Goal: Transaction & Acquisition: Purchase product/service

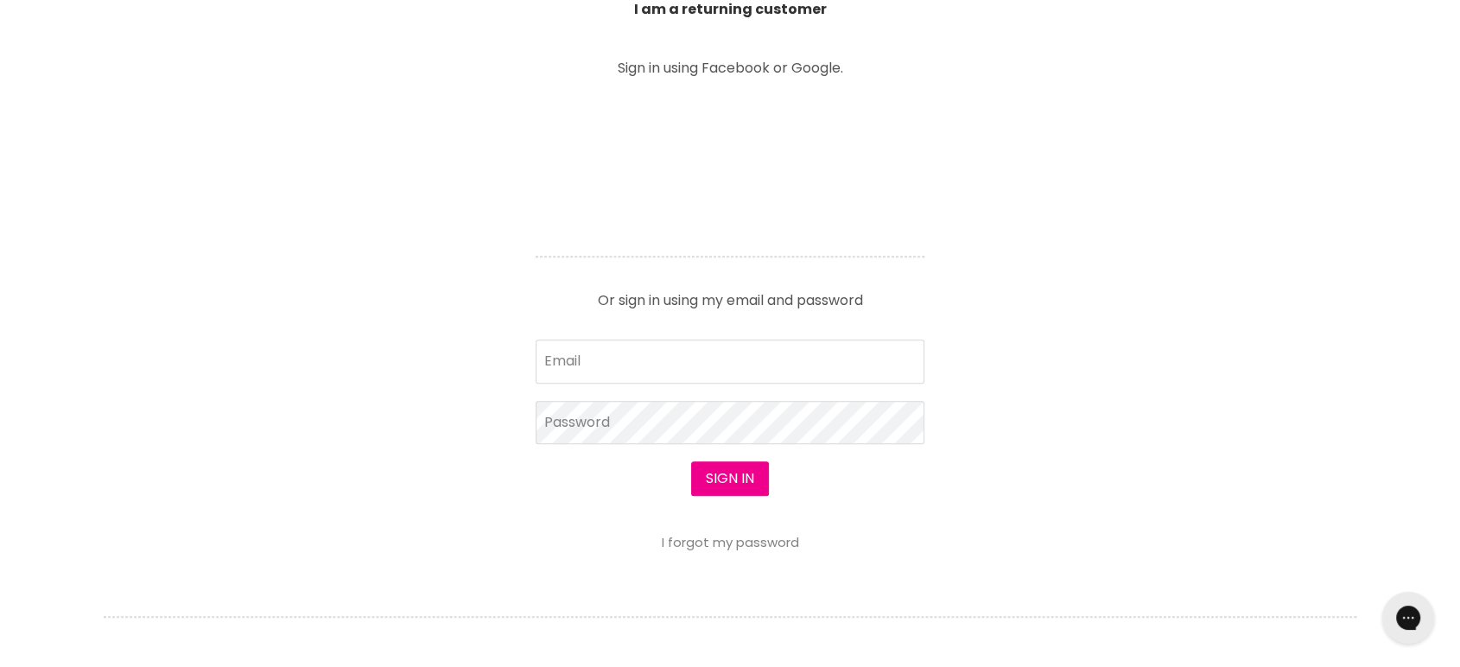
click at [627, 371] on form "Email Password Sign in I forgot my password" at bounding box center [730, 444] width 389 height 210
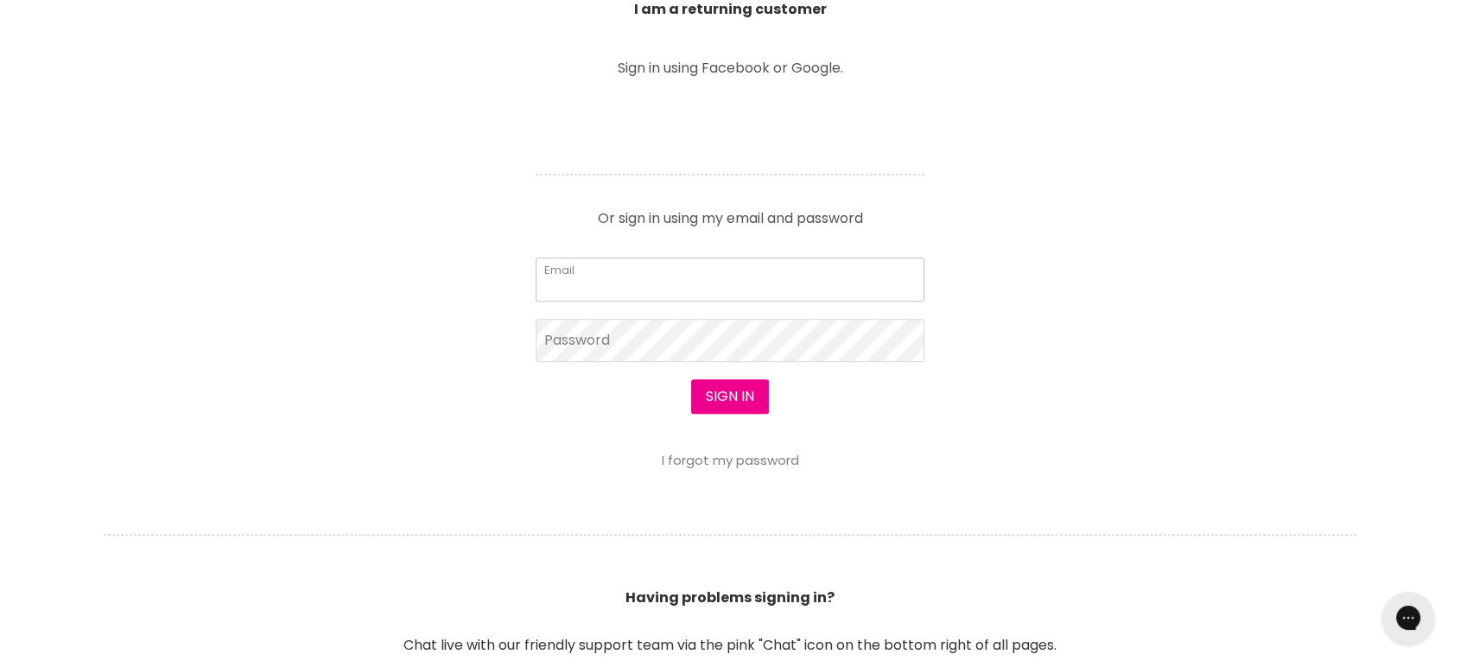
click at [618, 293] on input "Email" at bounding box center [730, 278] width 389 height 43
type input "[EMAIL_ADDRESS][DOMAIN_NAME]"
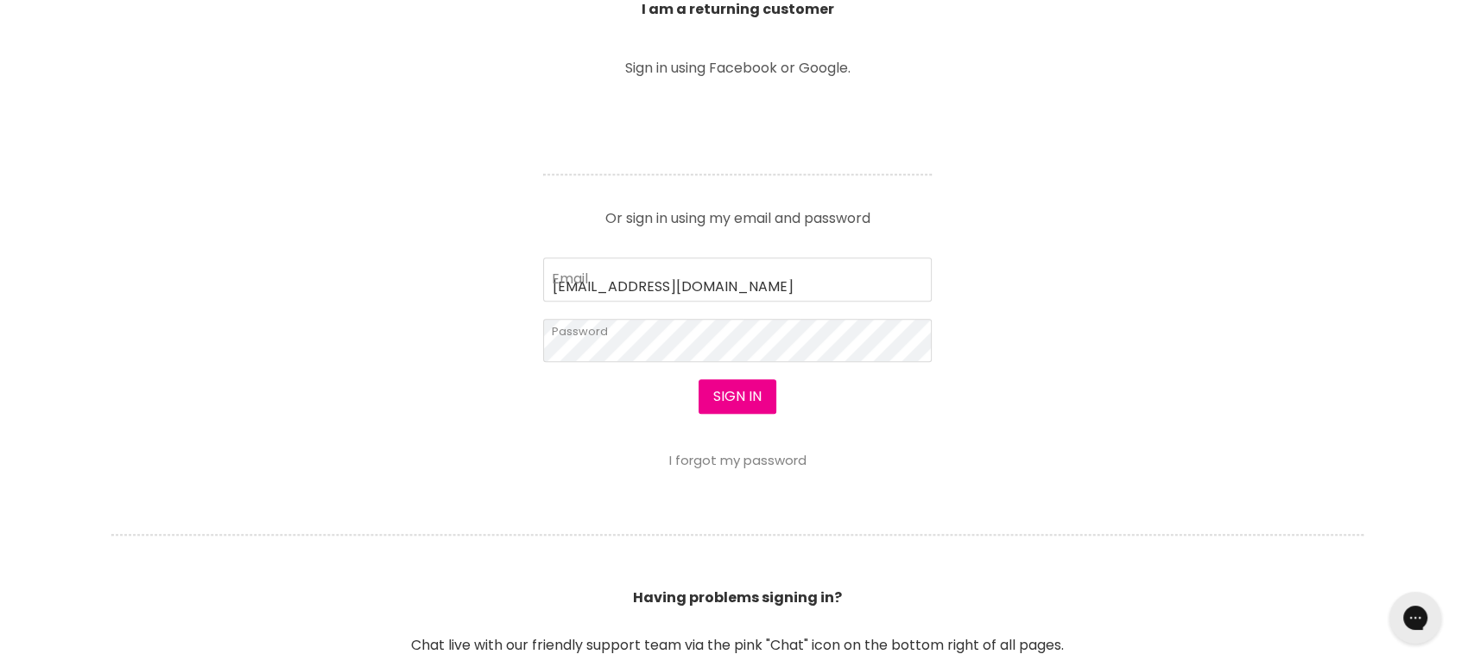
scroll to position [673, 0]
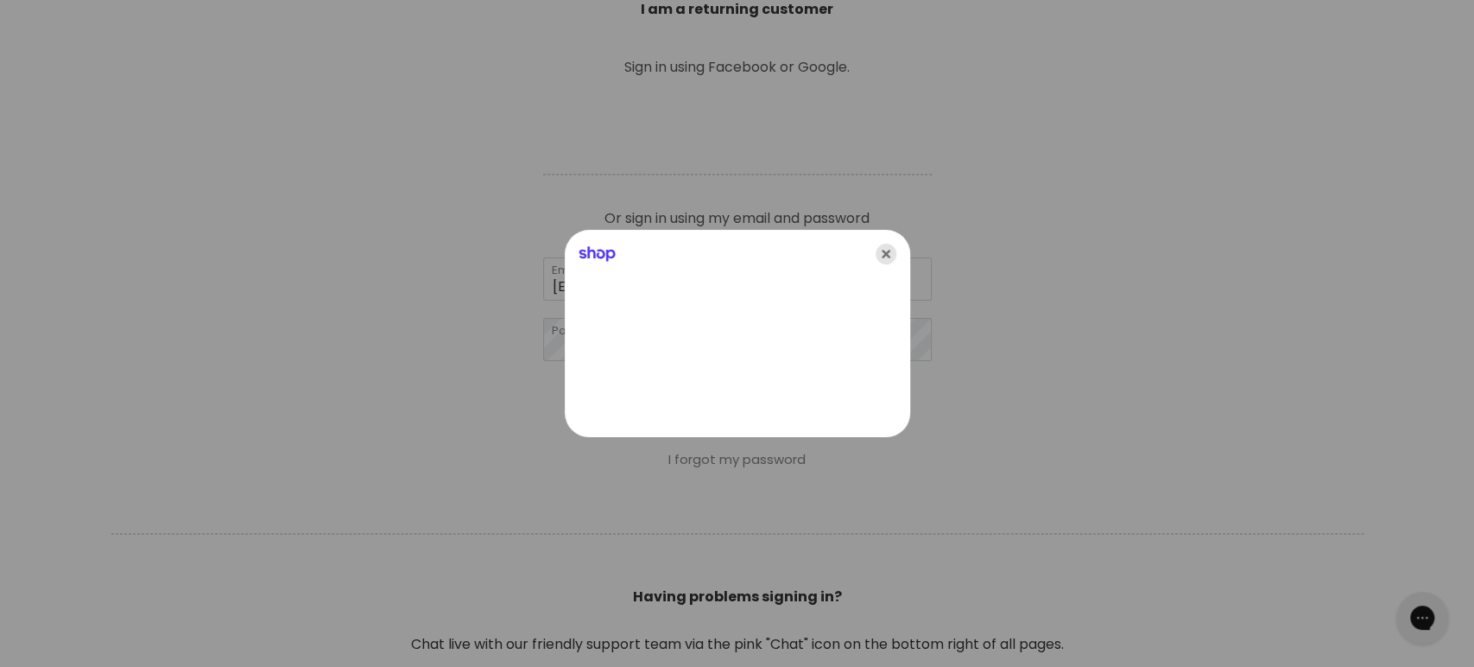
click at [891, 254] on icon "Close" at bounding box center [886, 254] width 21 height 21
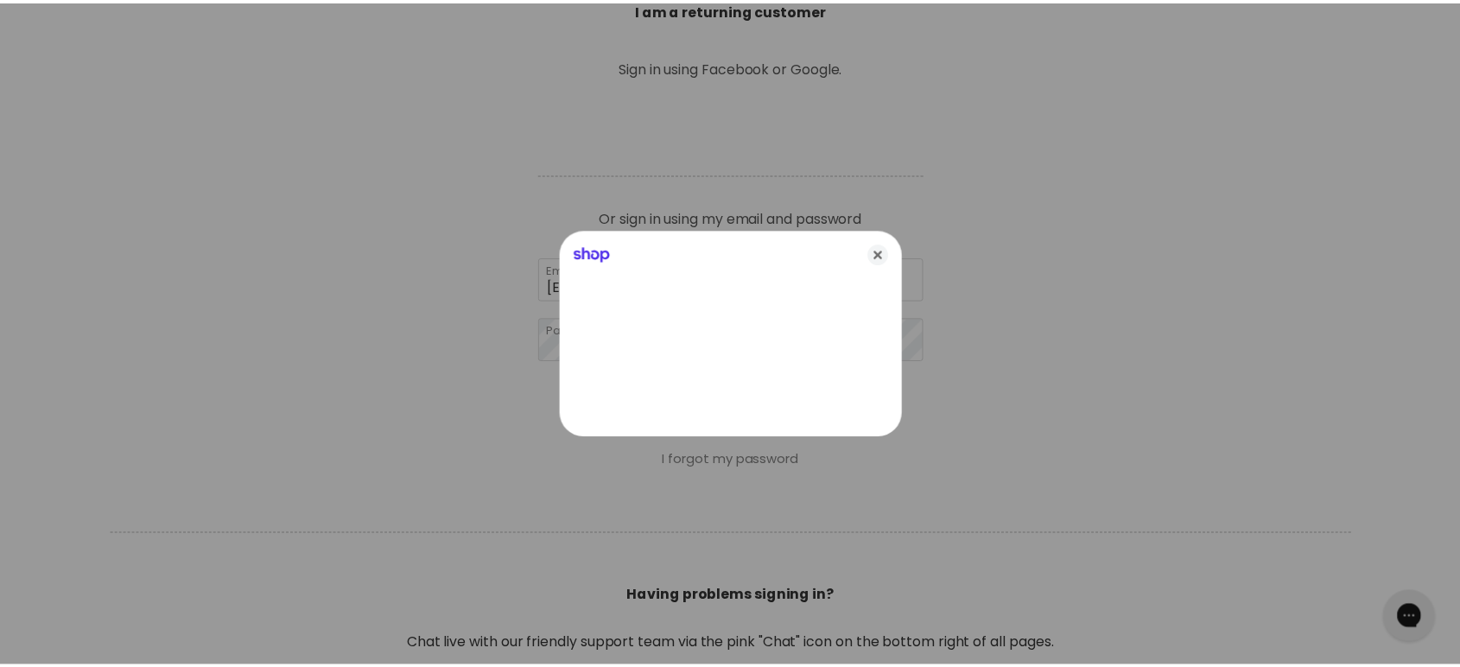
scroll to position [671, 0]
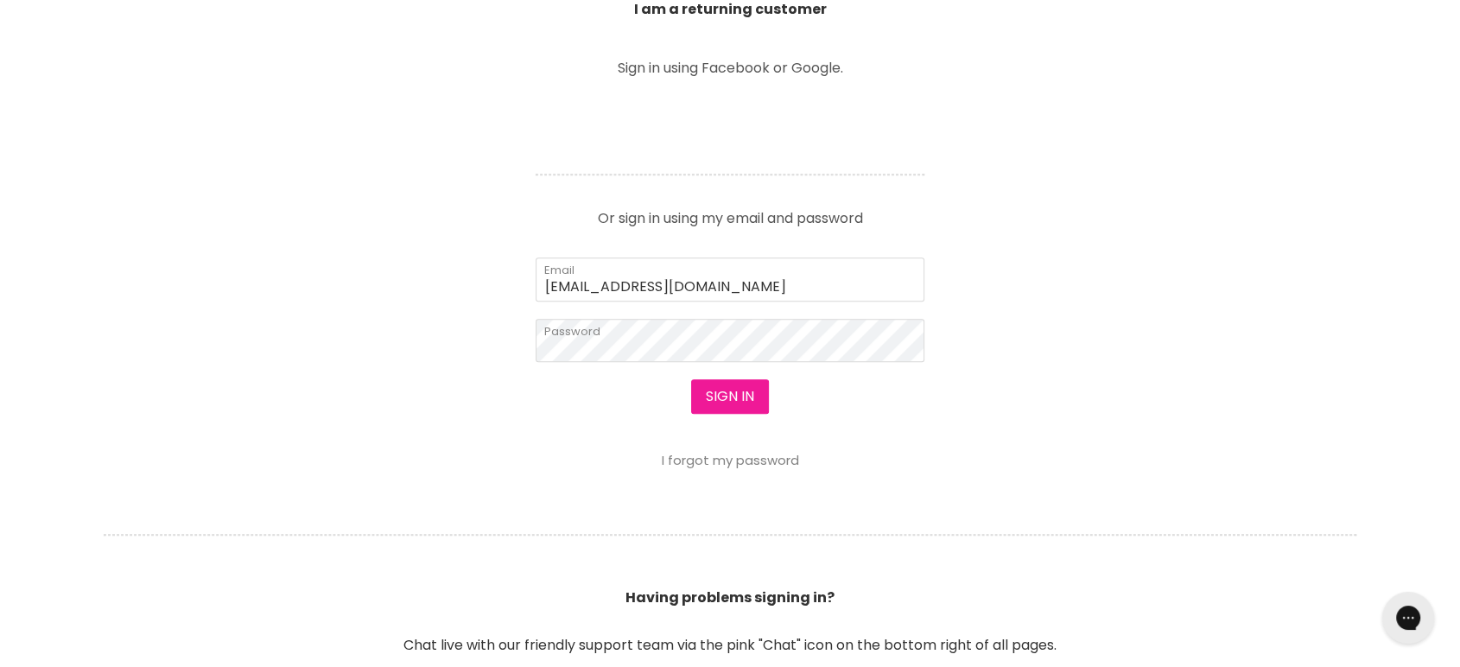
click at [707, 390] on button "Sign in" at bounding box center [730, 396] width 78 height 35
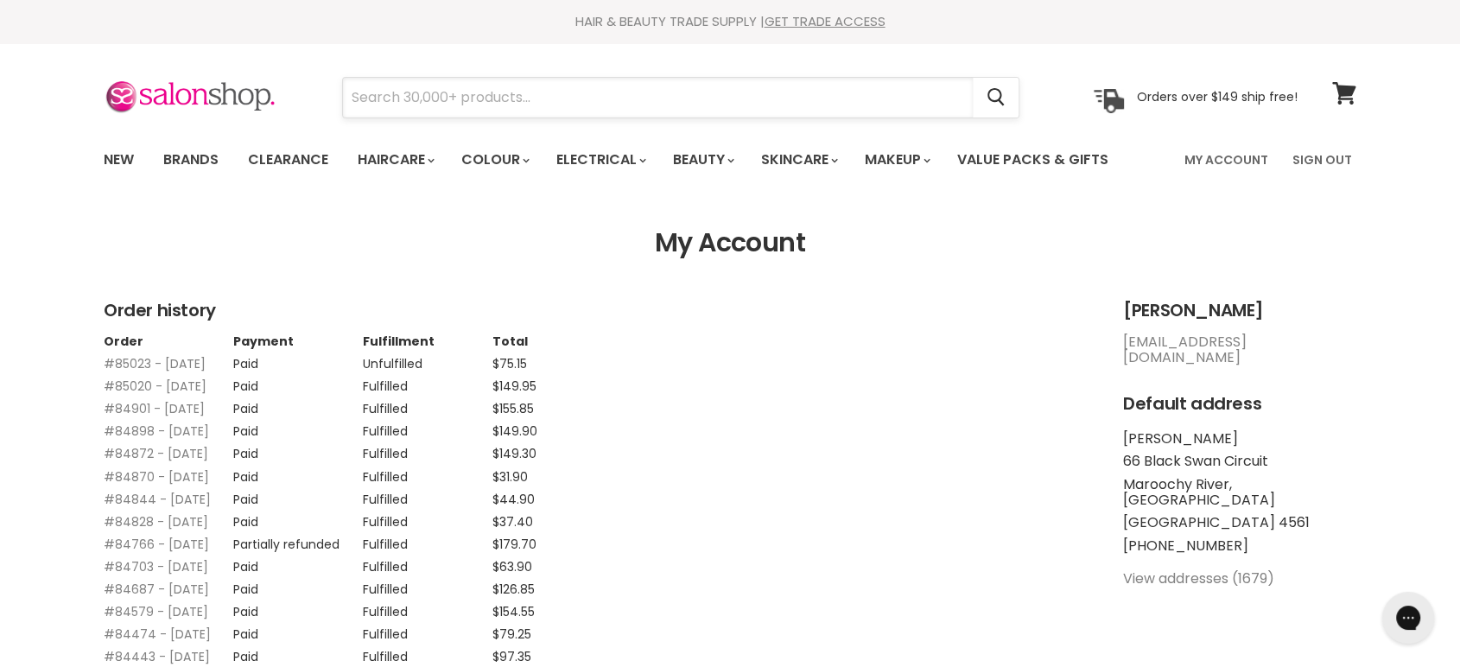
paste input "Juuce Sumo Grip"
type input "Juuce Sumo Grip"
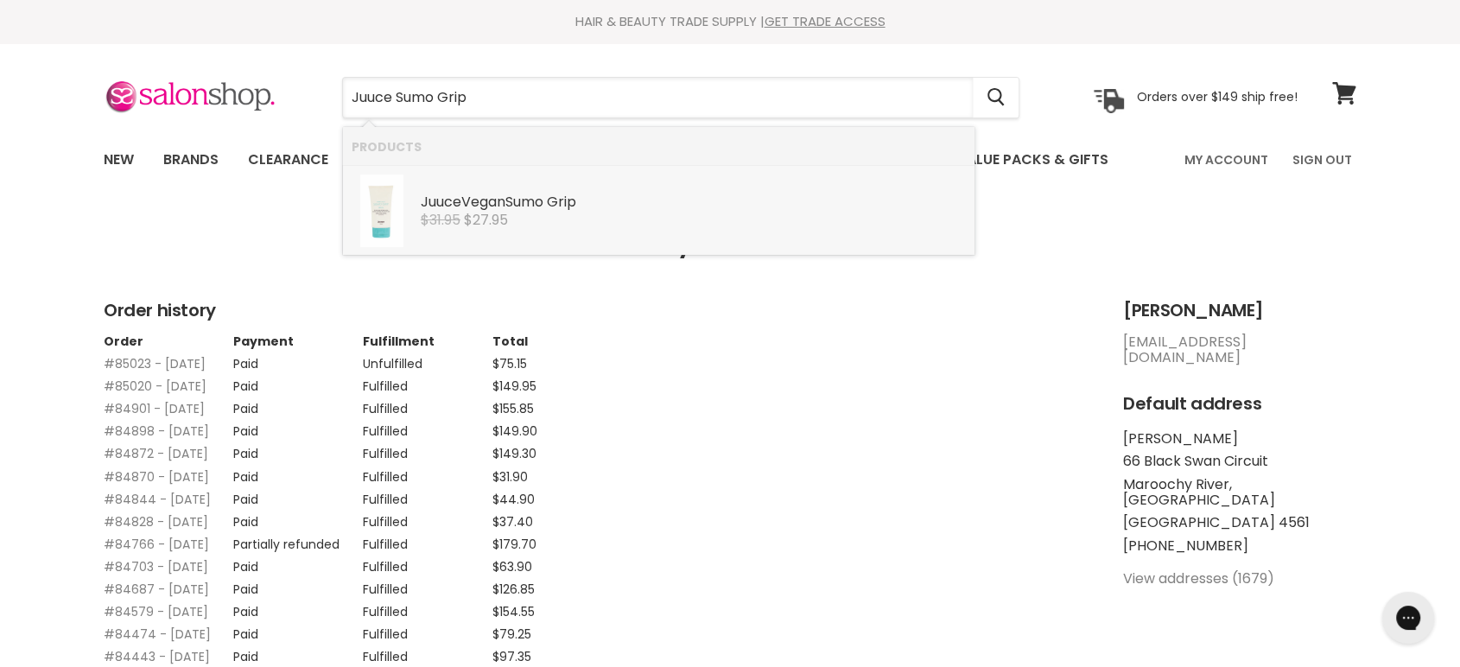
click at [521, 209] on b "Sumo" at bounding box center [524, 202] width 38 height 20
